Goal: Task Accomplishment & Management: Complete application form

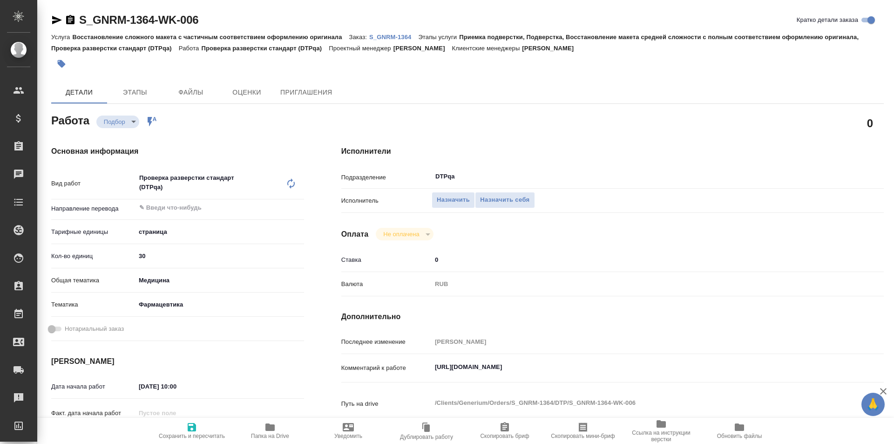
type textarea "x"
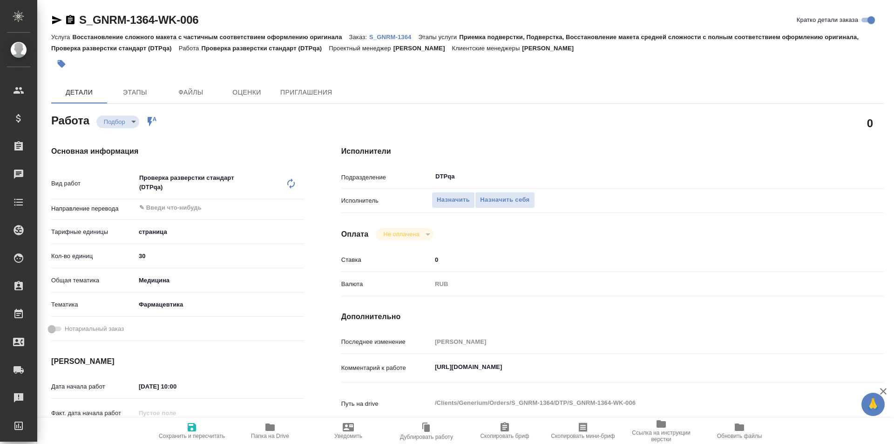
type textarea "x"
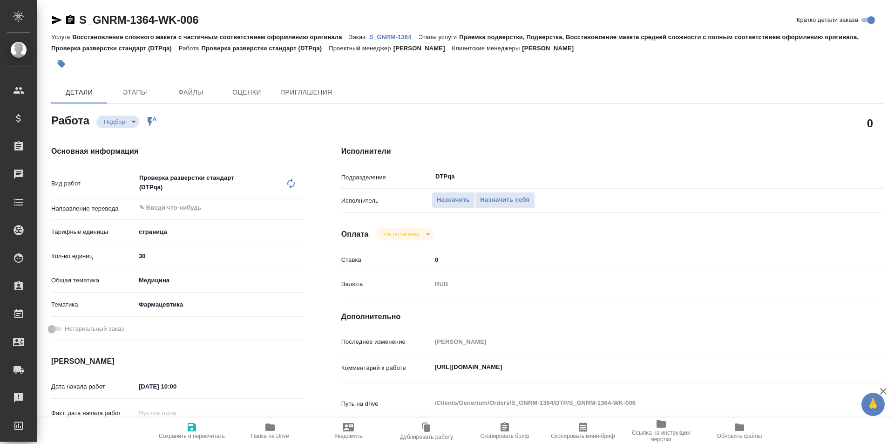
type textarea "x"
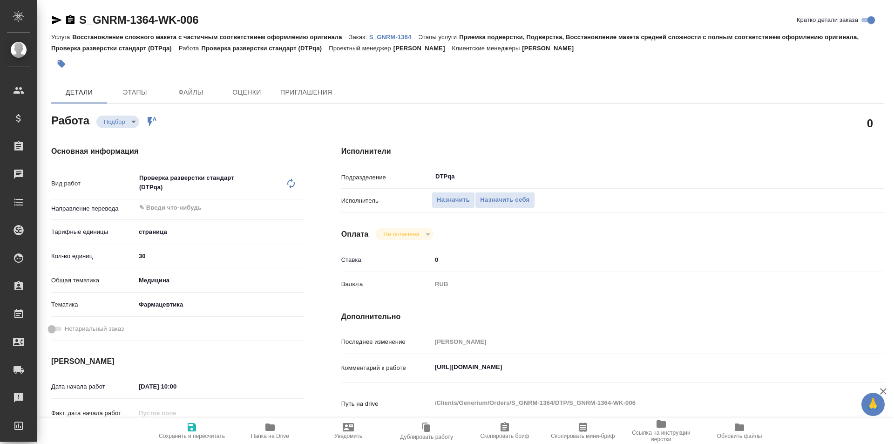
type textarea "x"
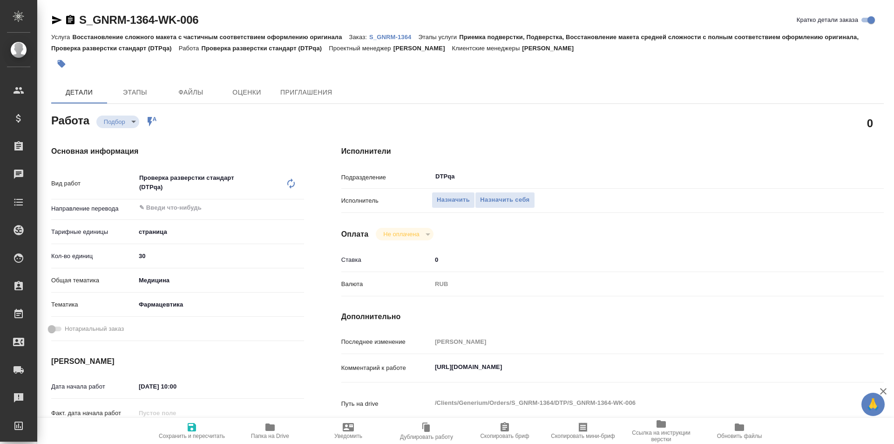
type textarea "x"
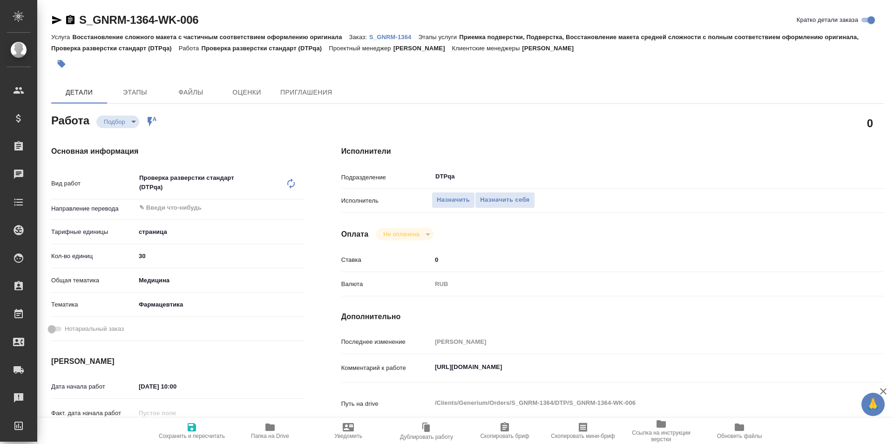
type textarea "x"
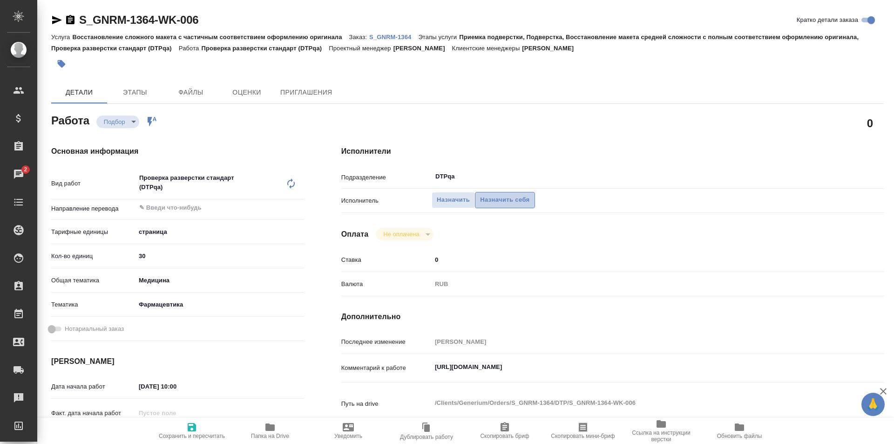
click at [498, 199] on span "Назначить себя" at bounding box center [504, 200] width 49 height 11
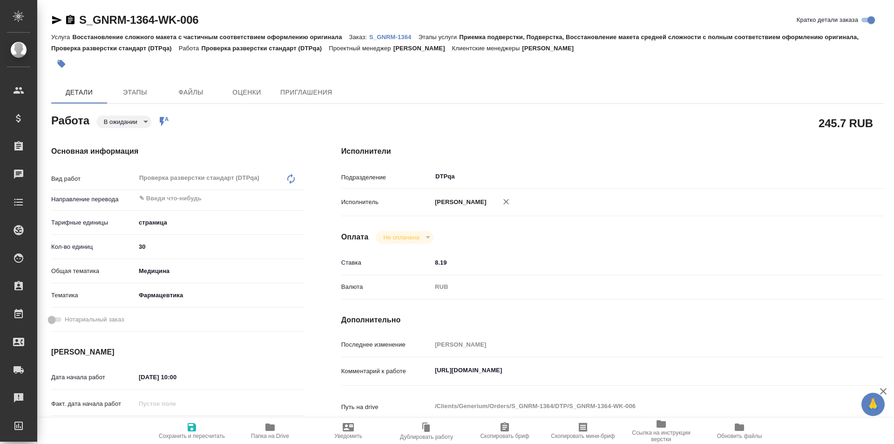
type textarea "x"
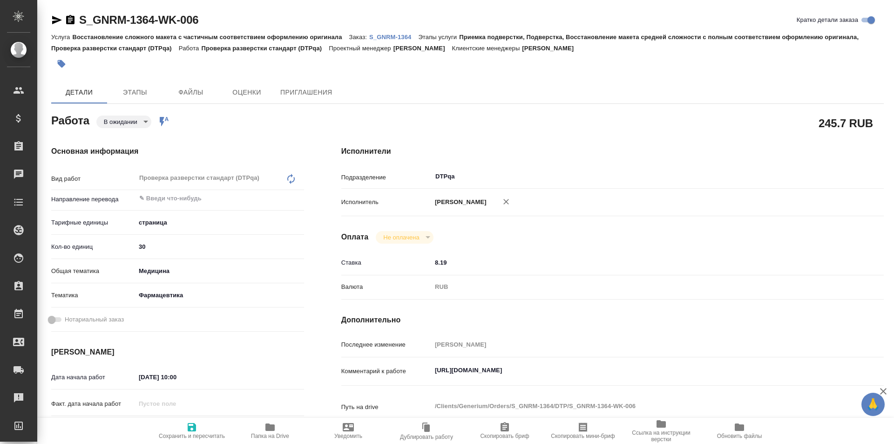
type textarea "x"
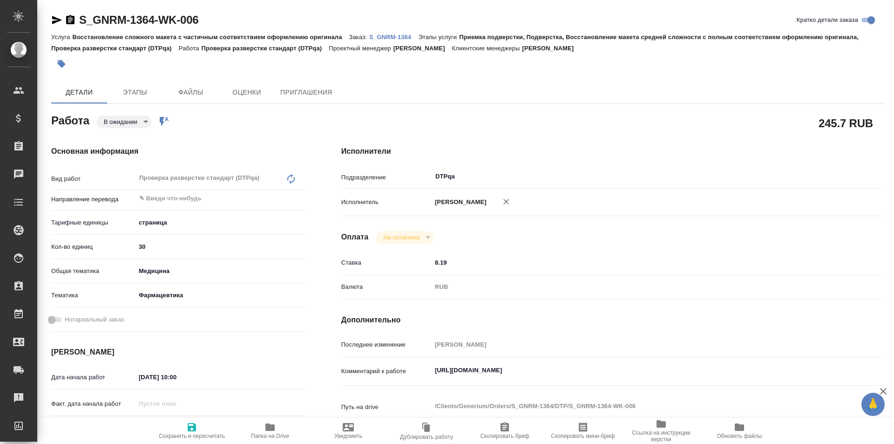
type textarea "x"
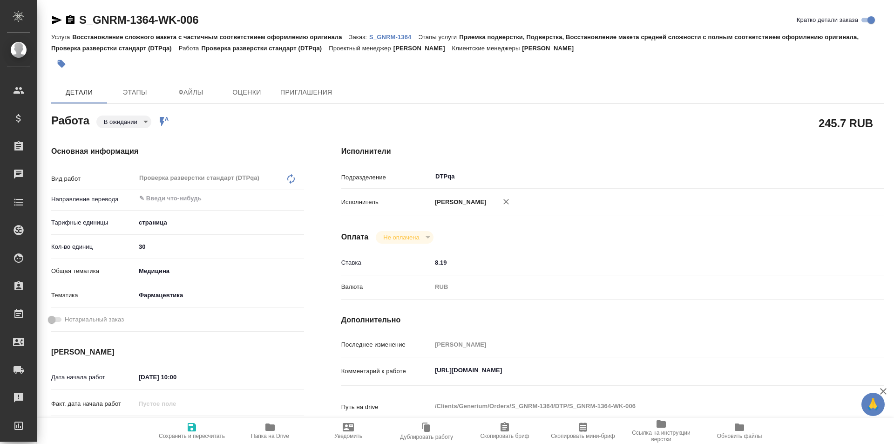
type textarea "x"
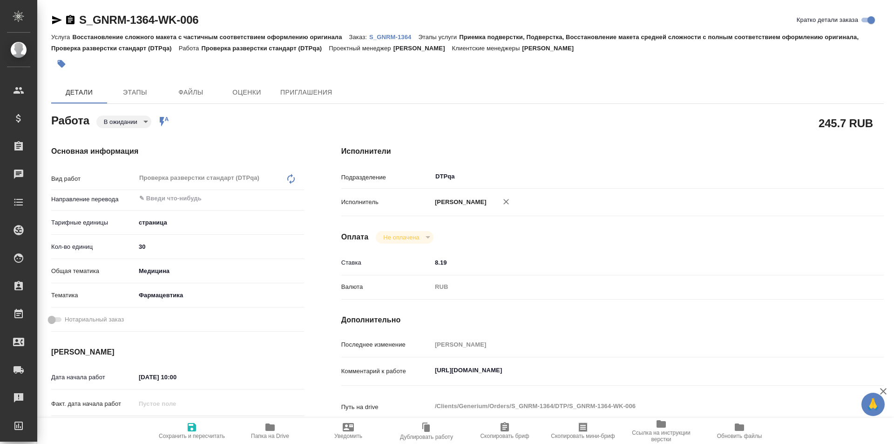
type textarea "x"
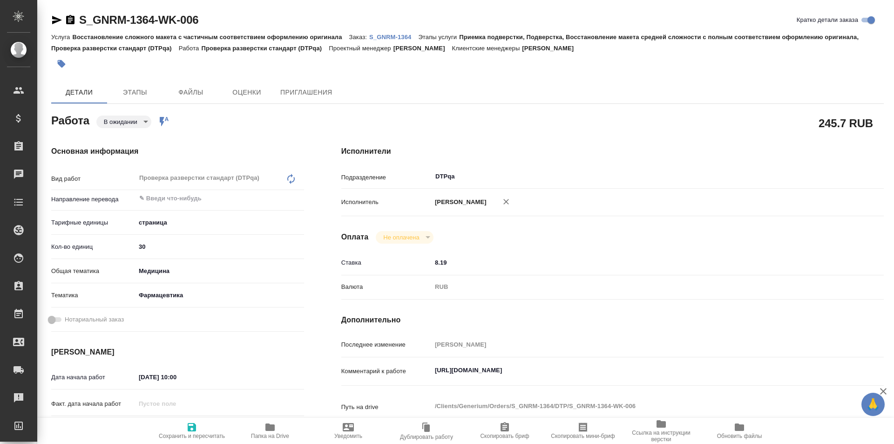
type textarea "x"
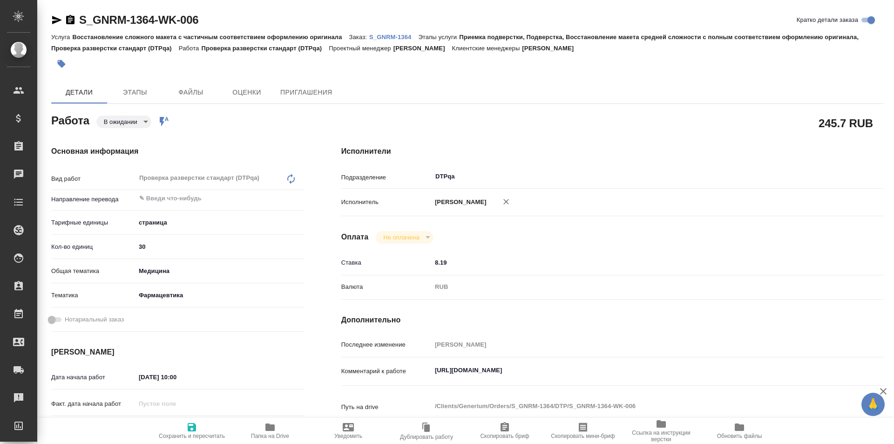
type textarea "x"
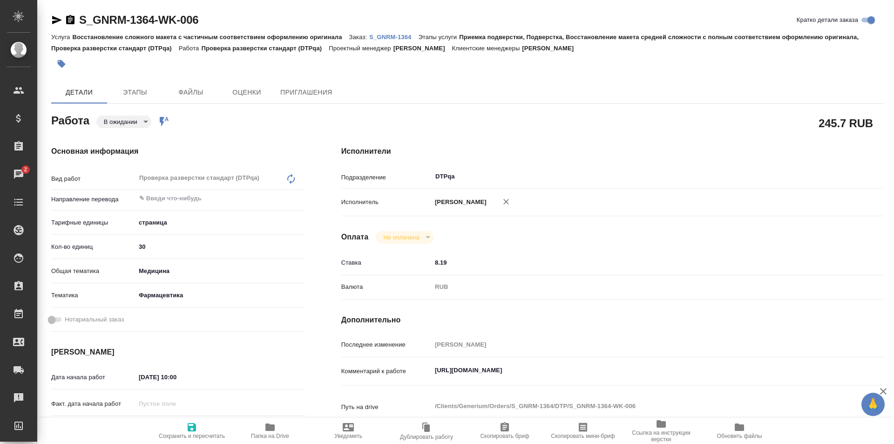
click at [194, 425] on icon "button" at bounding box center [192, 427] width 8 height 8
type textarea "x"
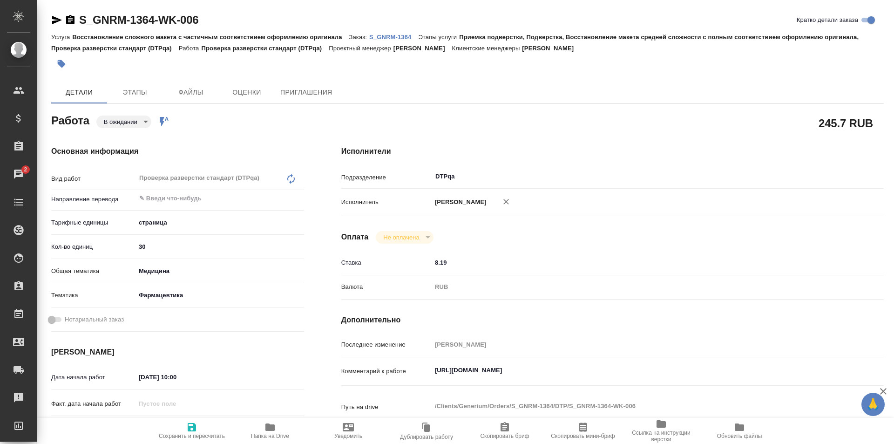
type textarea "x"
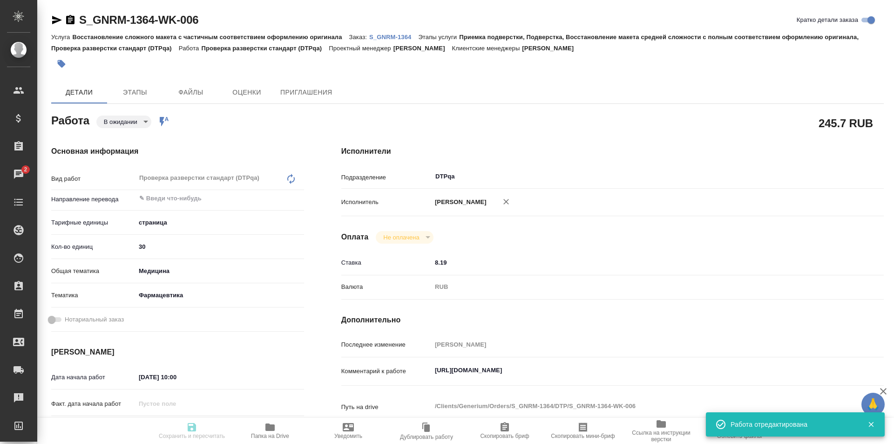
type textarea "x"
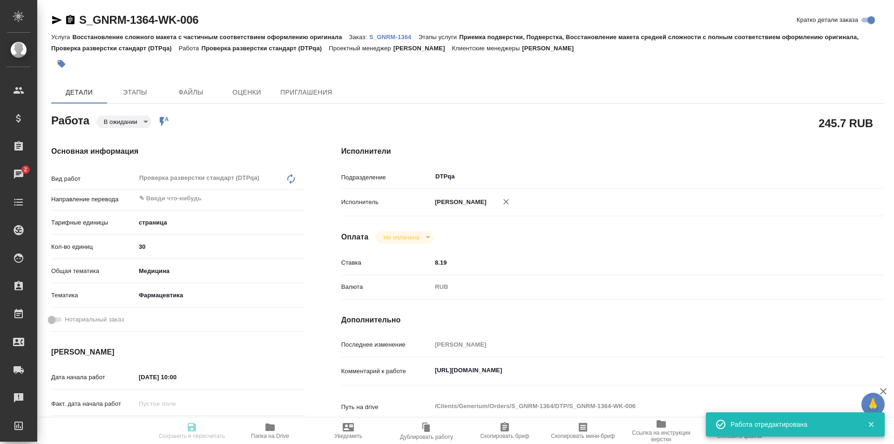
type input "pending"
type textarea "Проверка разверстки стандарт (DTPqa)"
type textarea "x"
type input "5a8b1489cc6b4906c91bfdb2"
type input "30"
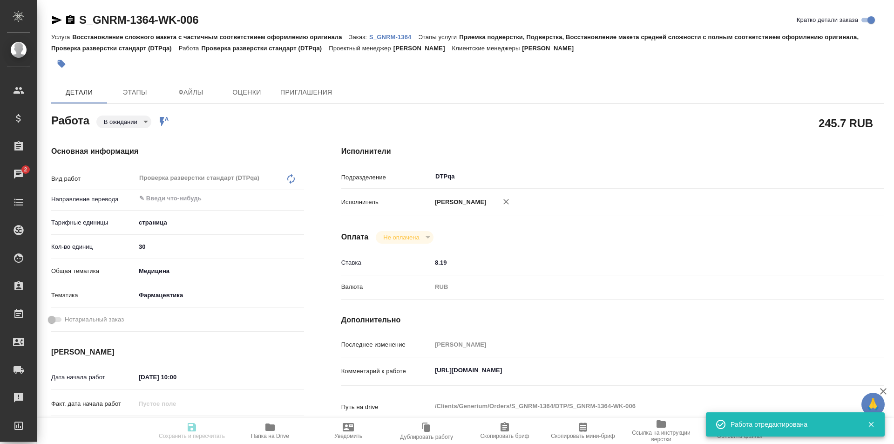
type input "med"
type input "6149832f2b7be24903fd7a82"
type input "12.09.2025 10:00"
type input "12.09.2025 11:00"
type input "12.09.2025 19:00"
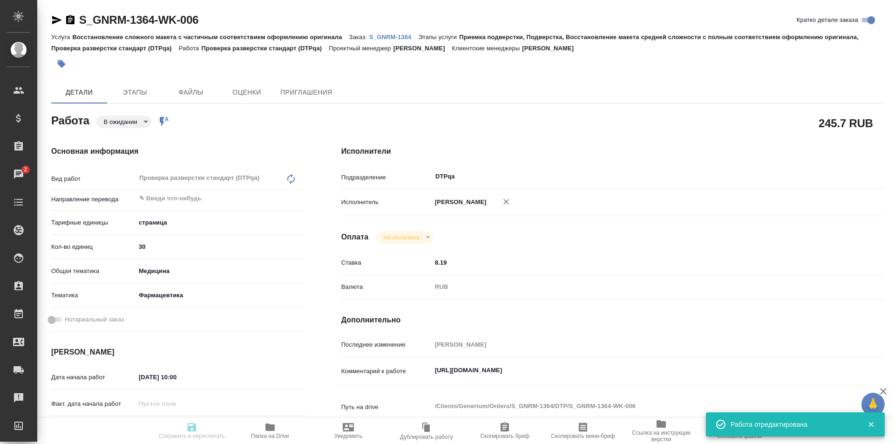
type input "DTPqa"
type input "notPayed"
type input "8.19"
type input "RUB"
type input "Исмагилова [PERSON_NAME]"
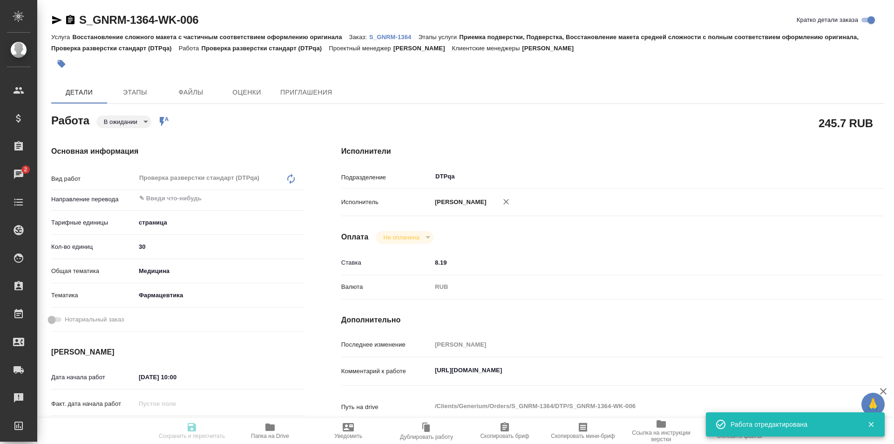
type textarea "https://tera.awatera.com/Work/68c2cd540ab40d7476225b61/"
type textarea "x"
type textarea "/Clients/Generium/Orders/S_GNRM-1364/DTP/S_GNRM-1364-WK-006"
type textarea "x"
type input "S_GNRM-1364"
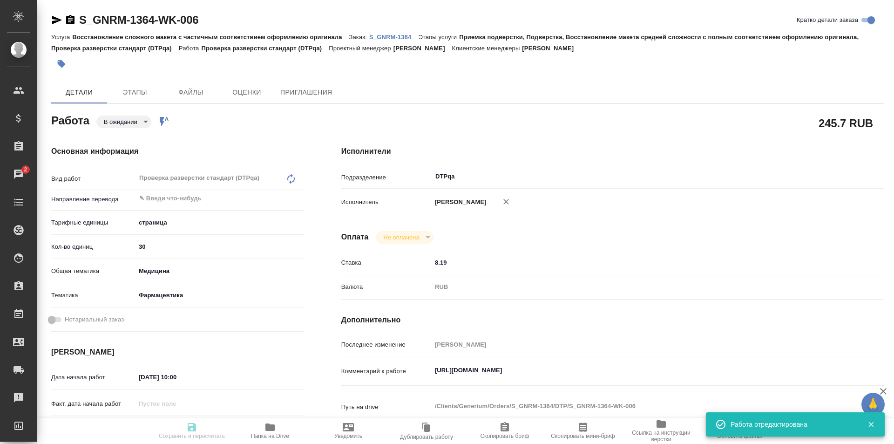
type input "Восстановление сложного макета с частичным соответствием оформлению оригинала"
type input "Приемка подверстки, Подверстка, Восстановление макета средней сложности с полны…"
type input "Кабаргина Анна"
type input "[PERSON_NAME] [PERSON_NAME]"
type input "/Clients/Generium/Orders/S_GNRM-1364"
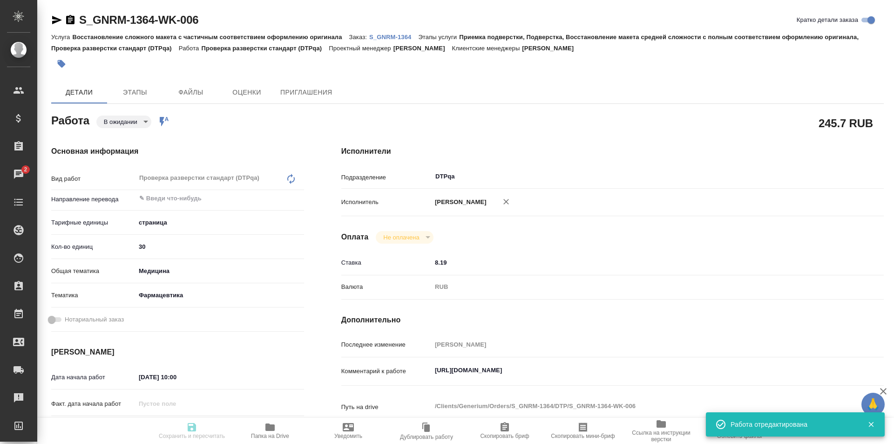
type textarea "x"
type textarea "Сможете прислать переводы до завтрашнего вечера 12.09?"
type textarea "x"
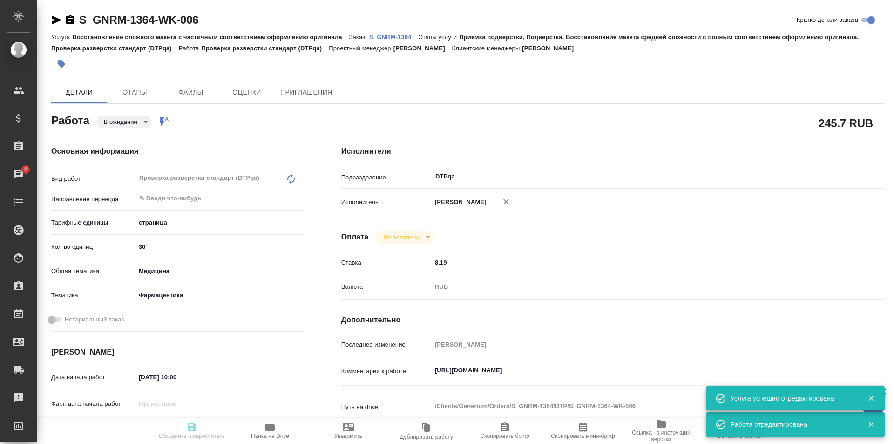
type textarea "x"
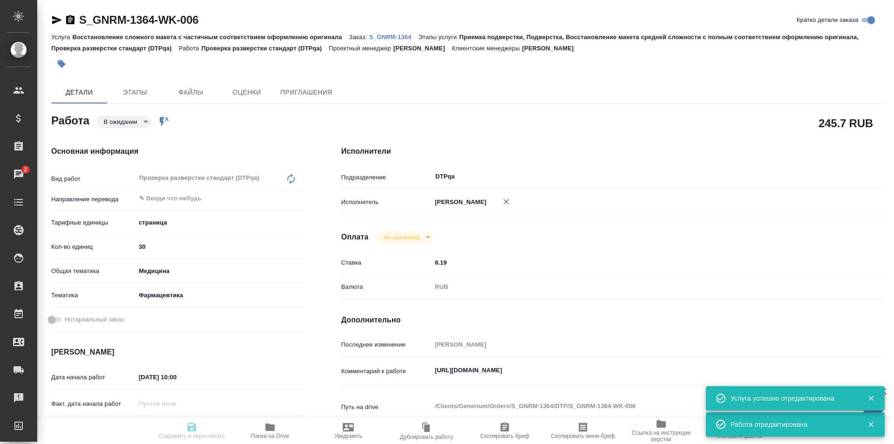
type textarea "x"
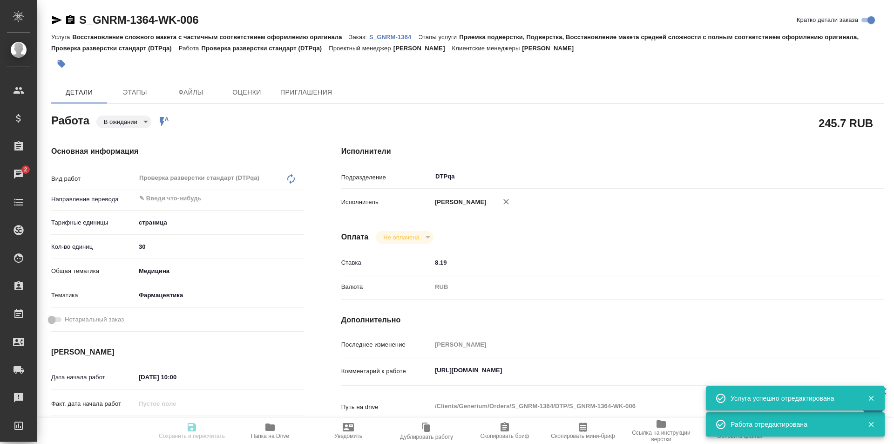
type textarea "x"
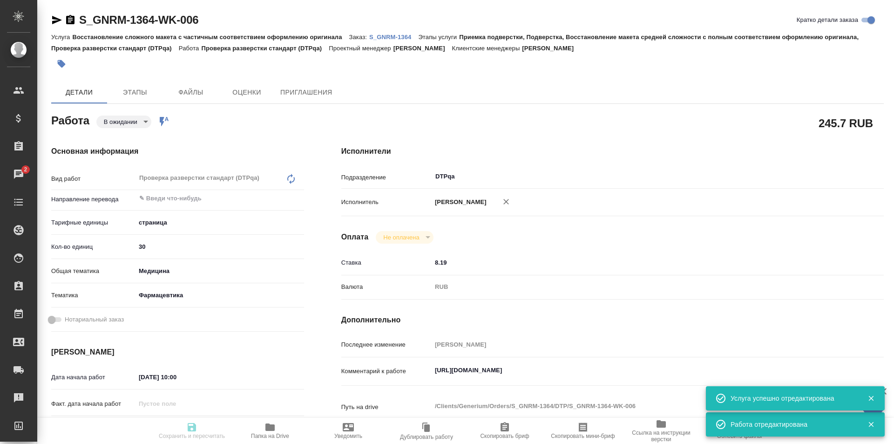
type textarea "x"
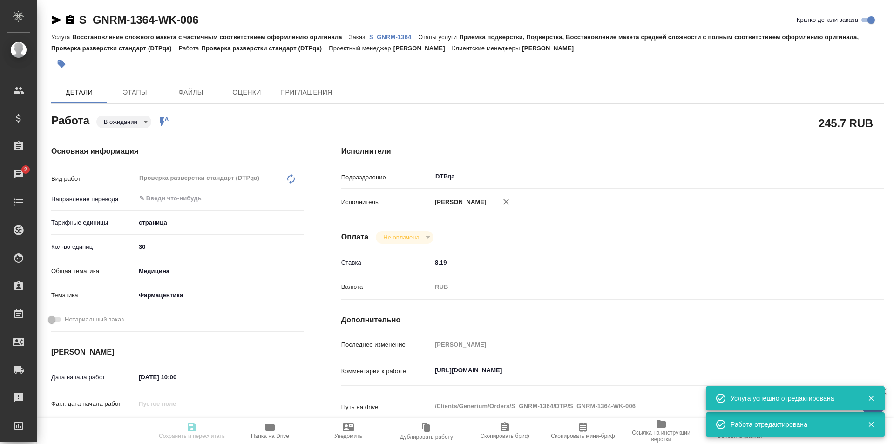
type textarea "x"
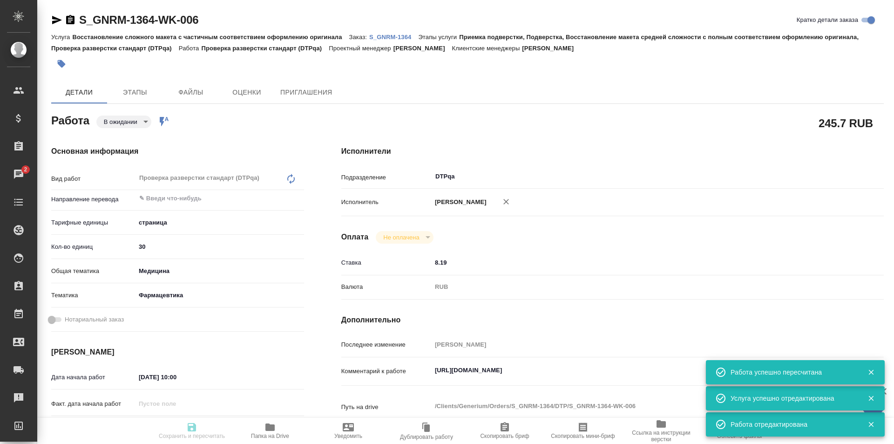
type input "pending"
type textarea "Проверка разверстки стандарт (DTPqa)"
type textarea "x"
type input "5a8b1489cc6b4906c91bfdb2"
type input "30"
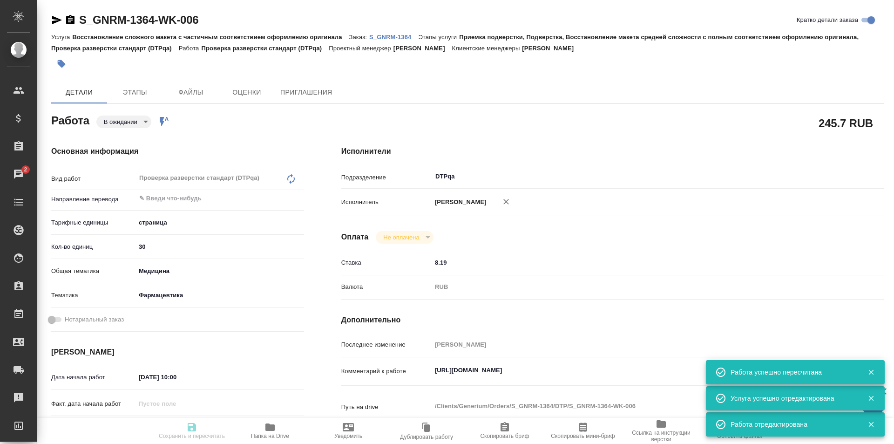
type input "med"
type input "6149832f2b7be24903fd7a82"
type input "12.09.2025 10:00"
type input "12.09.2025 11:00"
type input "12.09.2025 19:00"
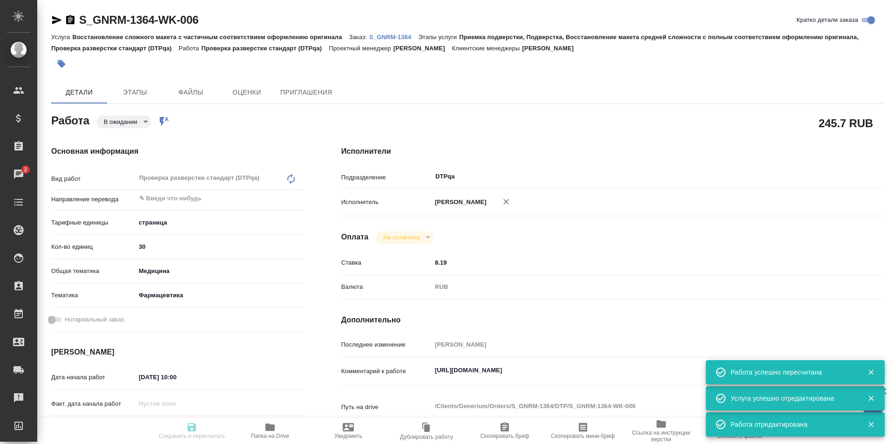
type input "DTPqa"
type input "notPayed"
type input "8.19"
type input "RUB"
type input "Исмагилова [PERSON_NAME]"
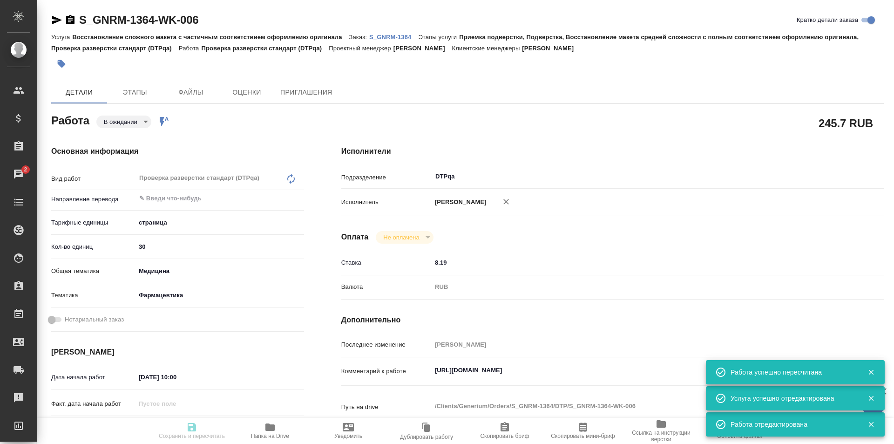
type textarea "https://tera.awatera.com/Work/68c2cd540ab40d7476225b61/"
type textarea "x"
type textarea "/Clients/Generium/Orders/S_GNRM-1364/DTP/S_GNRM-1364-WK-006"
type textarea "x"
type input "S_GNRM-1364"
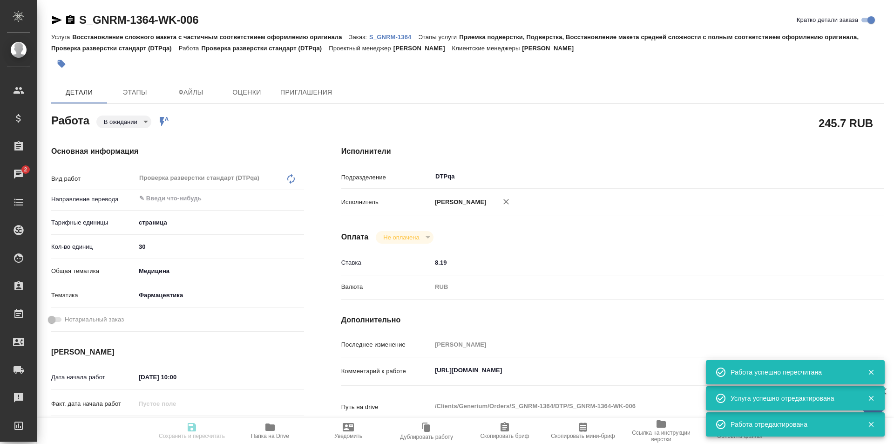
type input "Восстановление сложного макета с частичным соответствием оформлению оригинала"
type input "Приемка подверстки, Подверстка, Восстановление макета средней сложности с полны…"
type input "Кабаргина Анна"
type input "[PERSON_NAME] [PERSON_NAME]"
type input "/Clients/Generium/Orders/S_GNRM-1364"
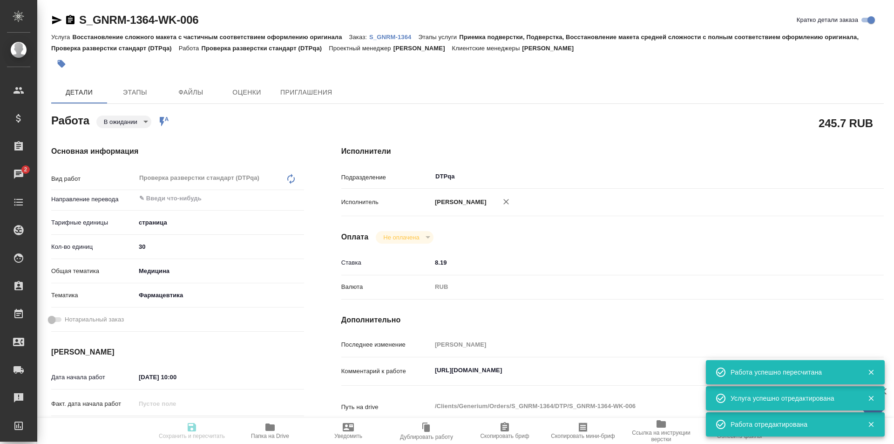
type textarea "x"
type textarea "Сможете прислать переводы до завтрашнего вечера 12.09?"
type textarea "x"
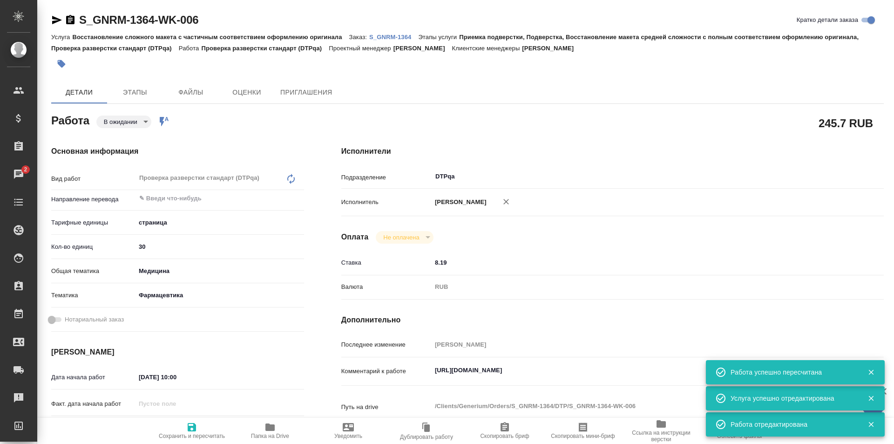
type textarea "x"
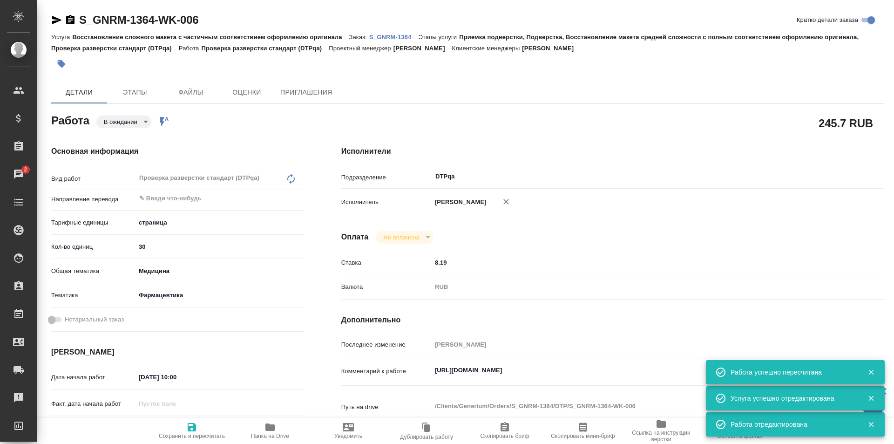
type textarea "x"
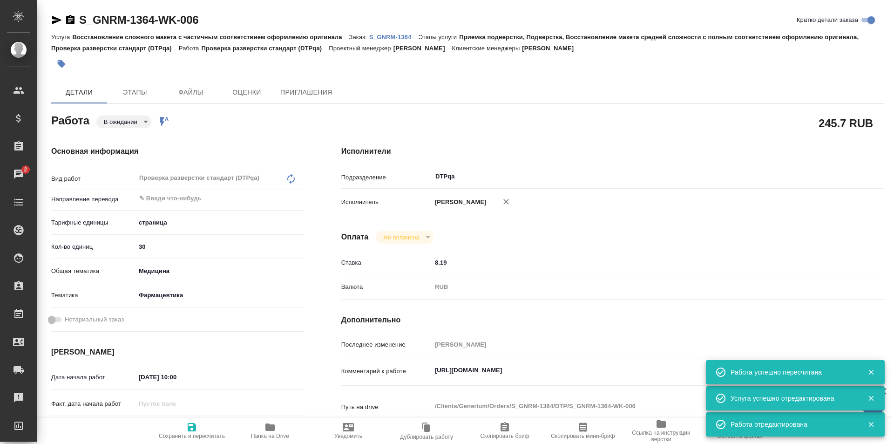
type textarea "x"
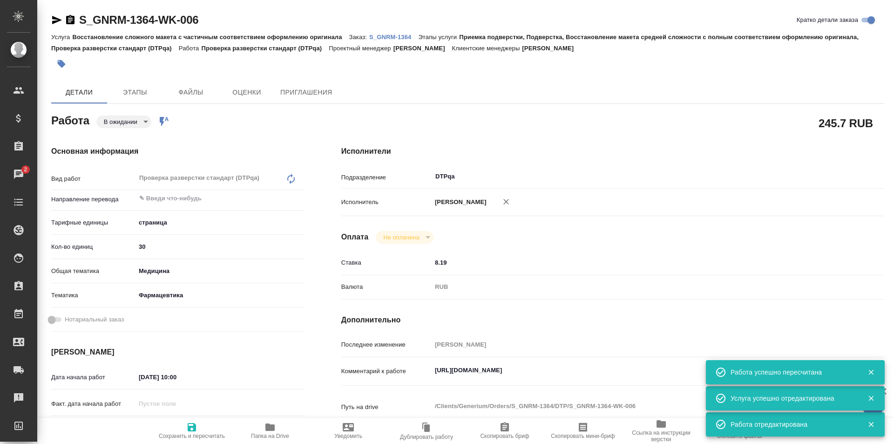
type textarea "x"
